Goal: Task Accomplishment & Management: Use online tool/utility

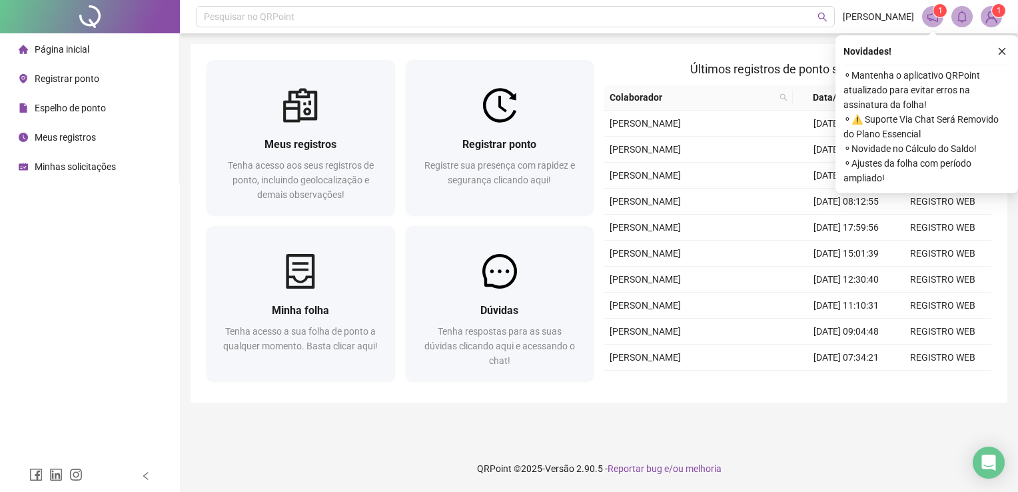
click at [63, 80] on span "Registrar ponto" at bounding box center [67, 78] width 65 height 11
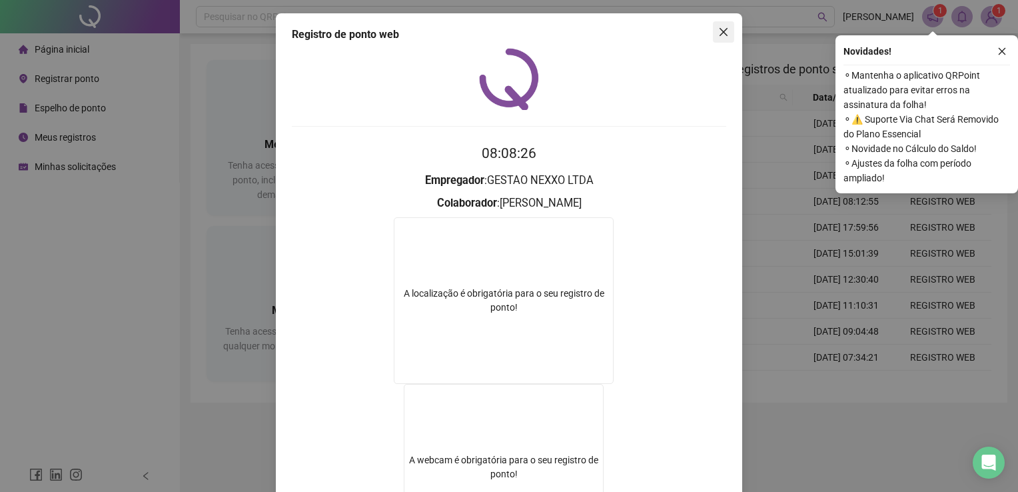
click at [718, 33] on icon "close" at bounding box center [723, 32] width 11 height 11
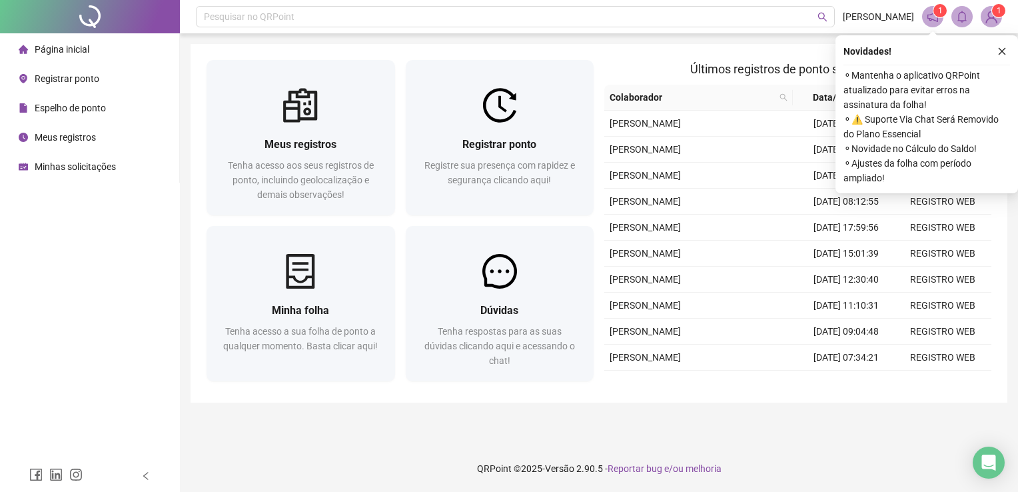
click at [84, 73] on span "Registrar ponto" at bounding box center [67, 78] width 65 height 11
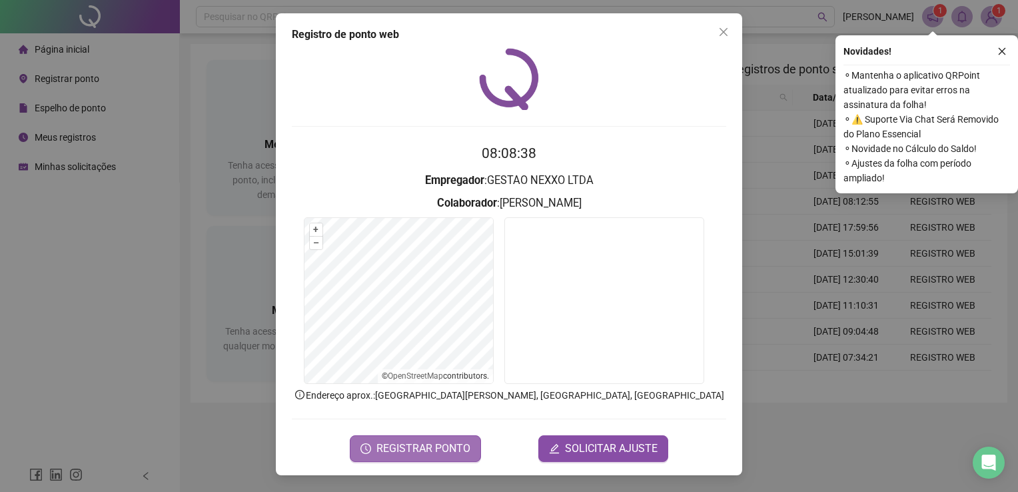
click at [408, 441] on span "REGISTRAR PONTO" at bounding box center [423, 448] width 94 height 16
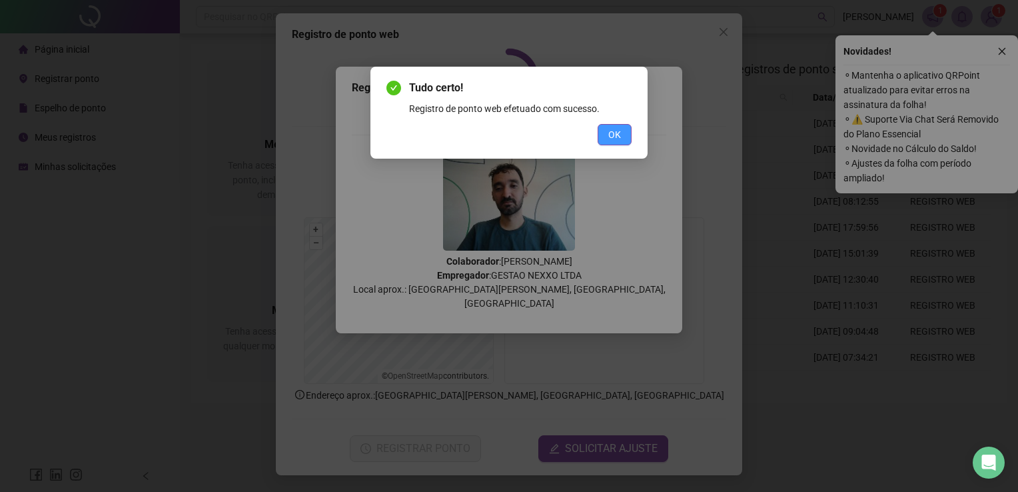
click at [620, 132] on span "OK" at bounding box center [614, 134] width 13 height 15
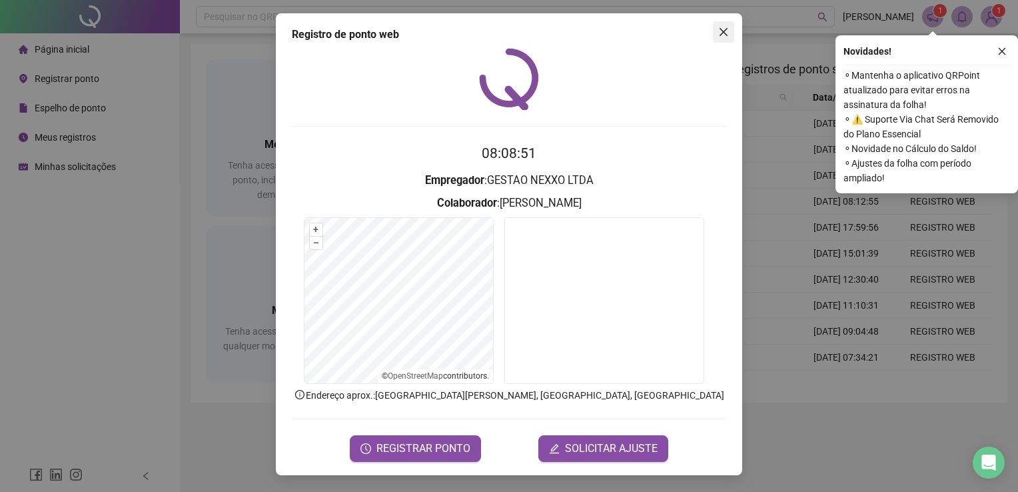
click at [722, 31] on icon "close" at bounding box center [723, 32] width 8 height 8
